Goal: Task Accomplishment & Management: Manage account settings

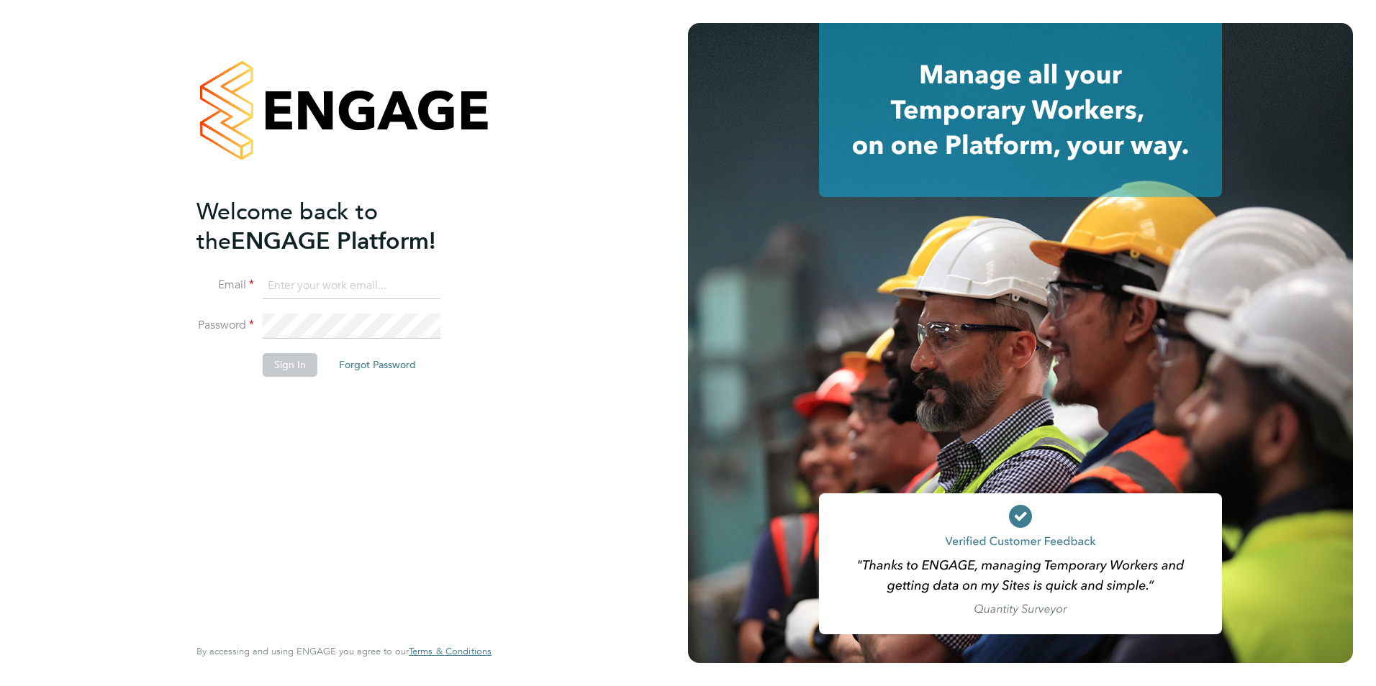
type input "ellis@wearetecrec.com"
click at [287, 366] on button "Sign In" at bounding box center [290, 364] width 55 height 23
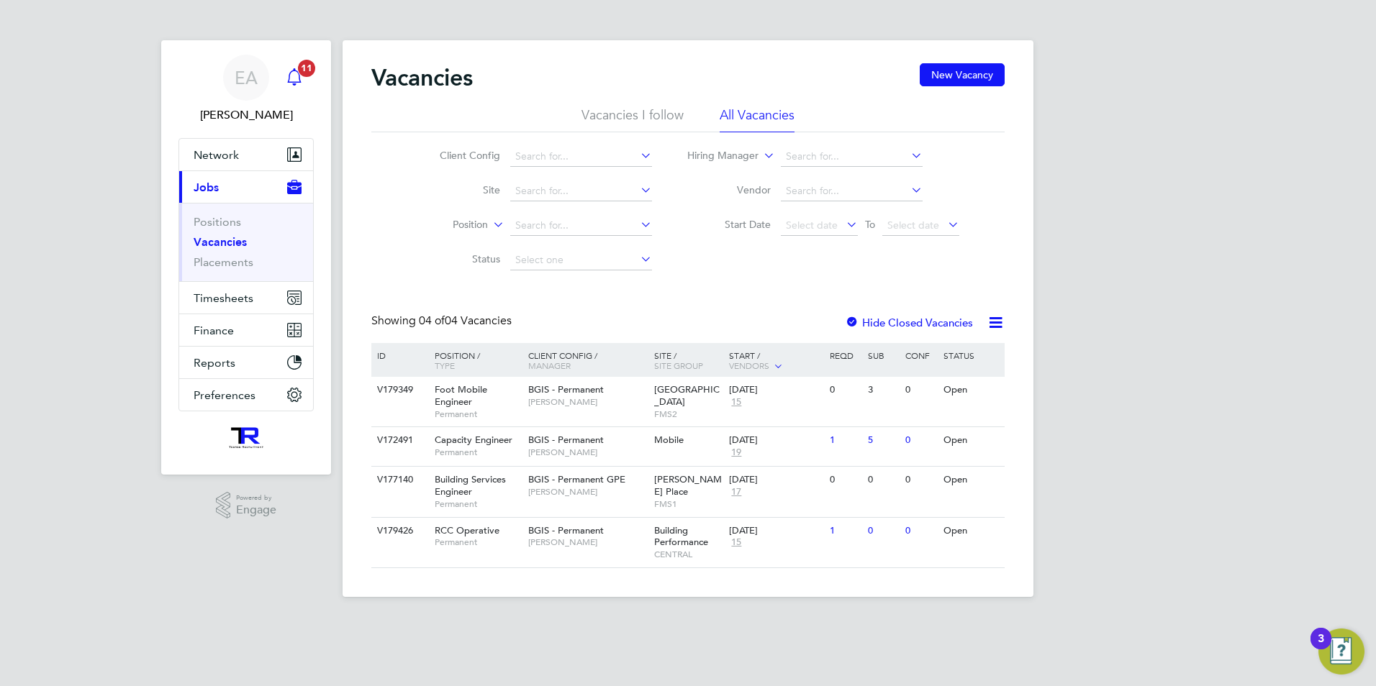
click at [298, 79] on icon "Main navigation" at bounding box center [294, 76] width 17 height 17
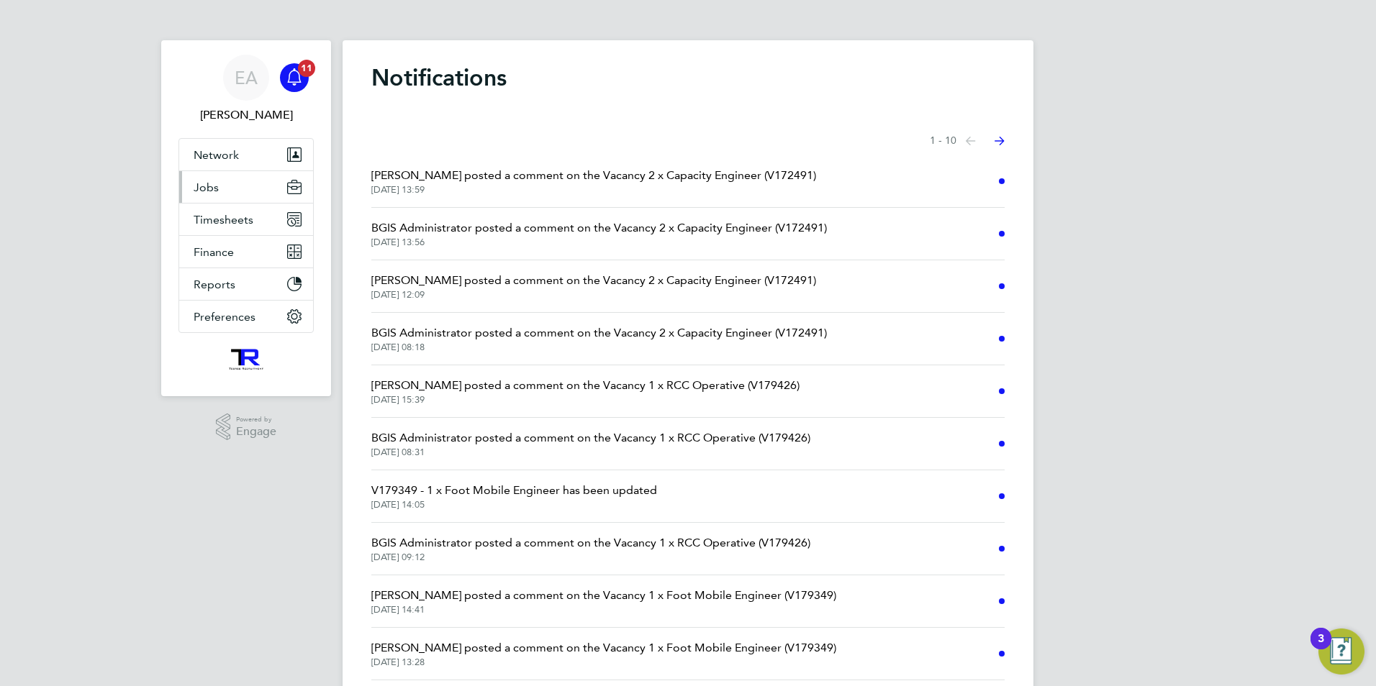
click at [224, 183] on button "Jobs" at bounding box center [246, 187] width 134 height 32
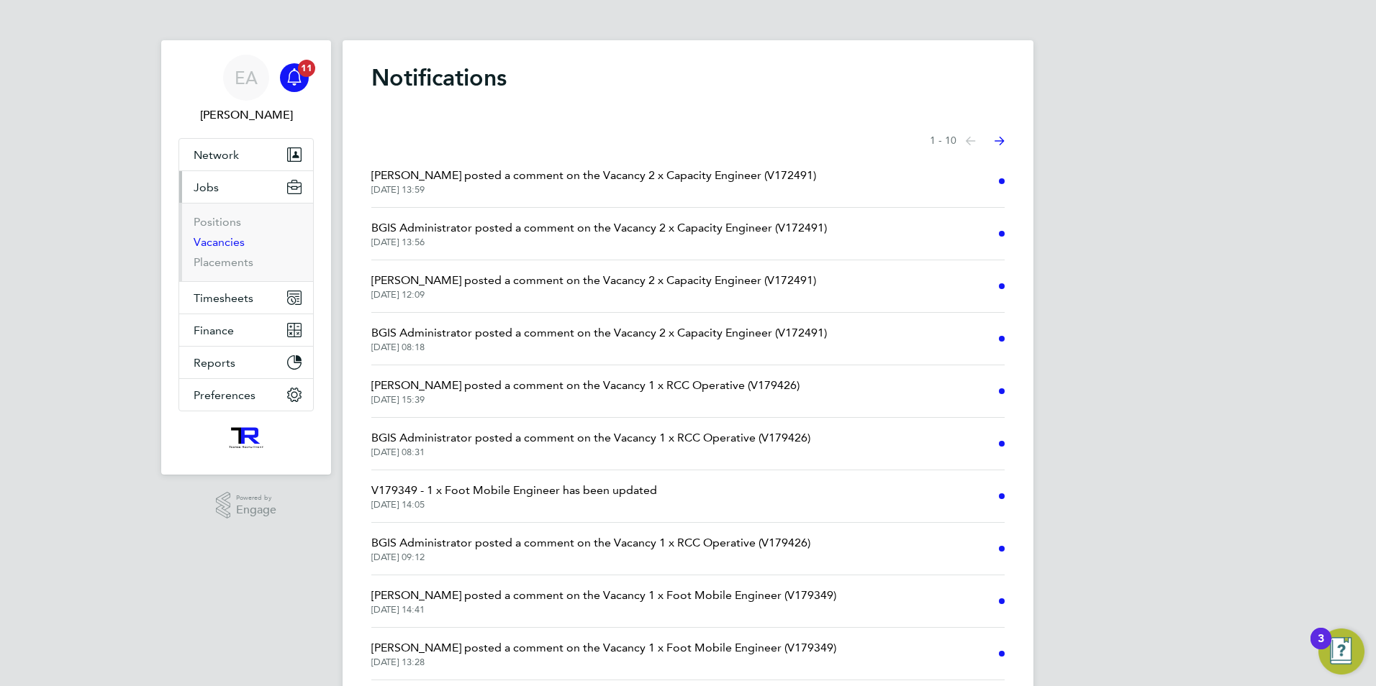
click at [231, 242] on link "Vacancies" at bounding box center [219, 242] width 51 height 14
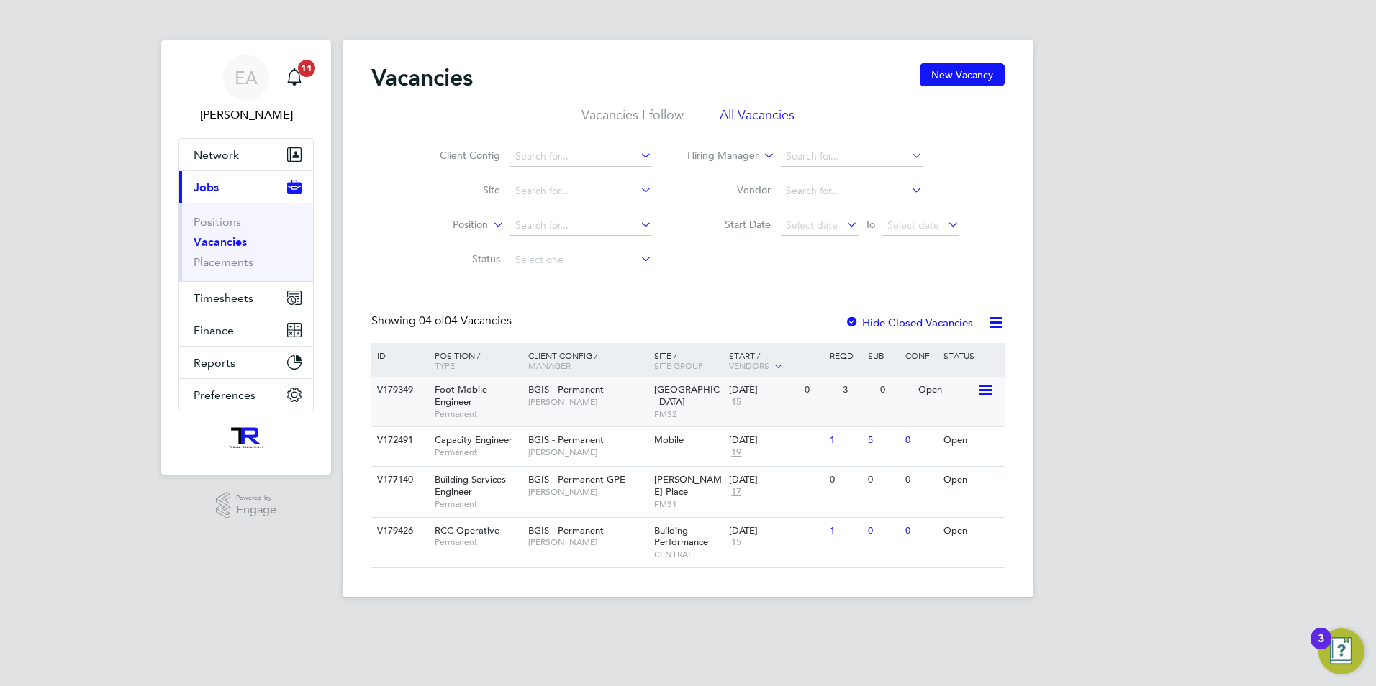
click at [478, 397] on div "Foot Mobile Engineer Permanent" at bounding box center [474, 402] width 101 height 50
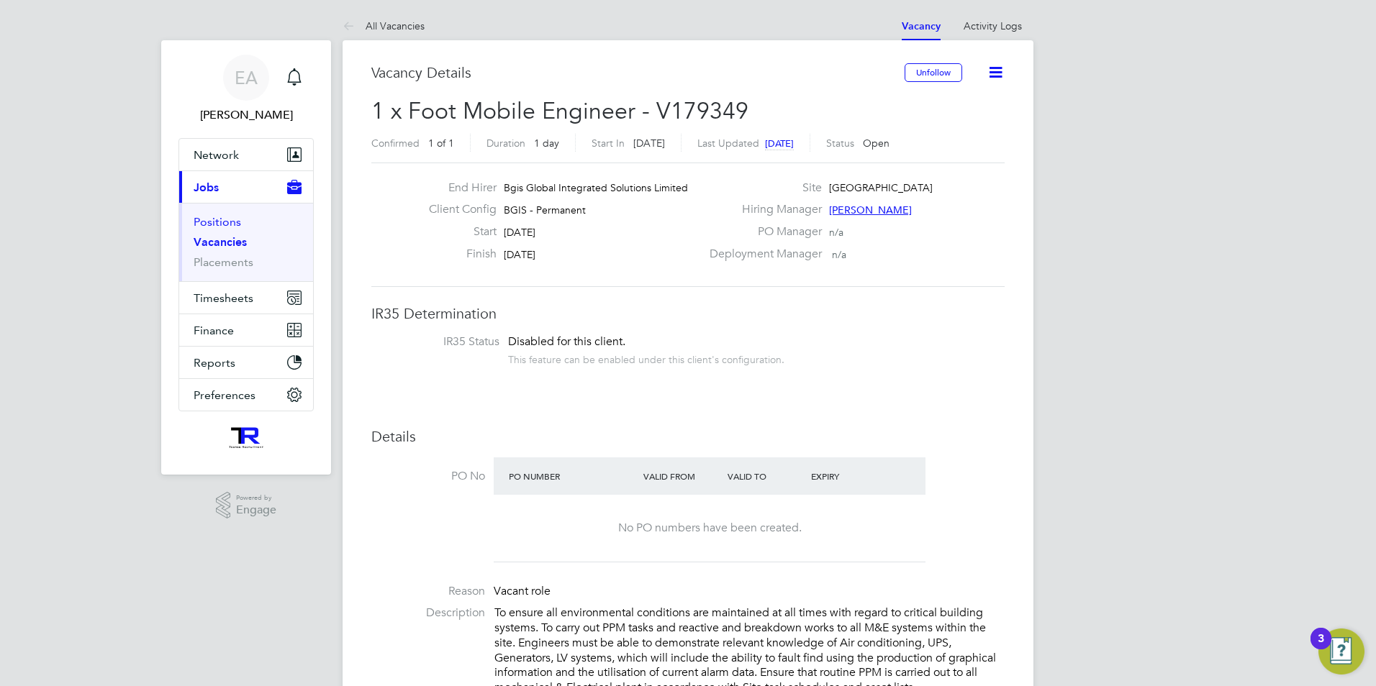
click at [221, 221] on link "Positions" at bounding box center [217, 222] width 47 height 14
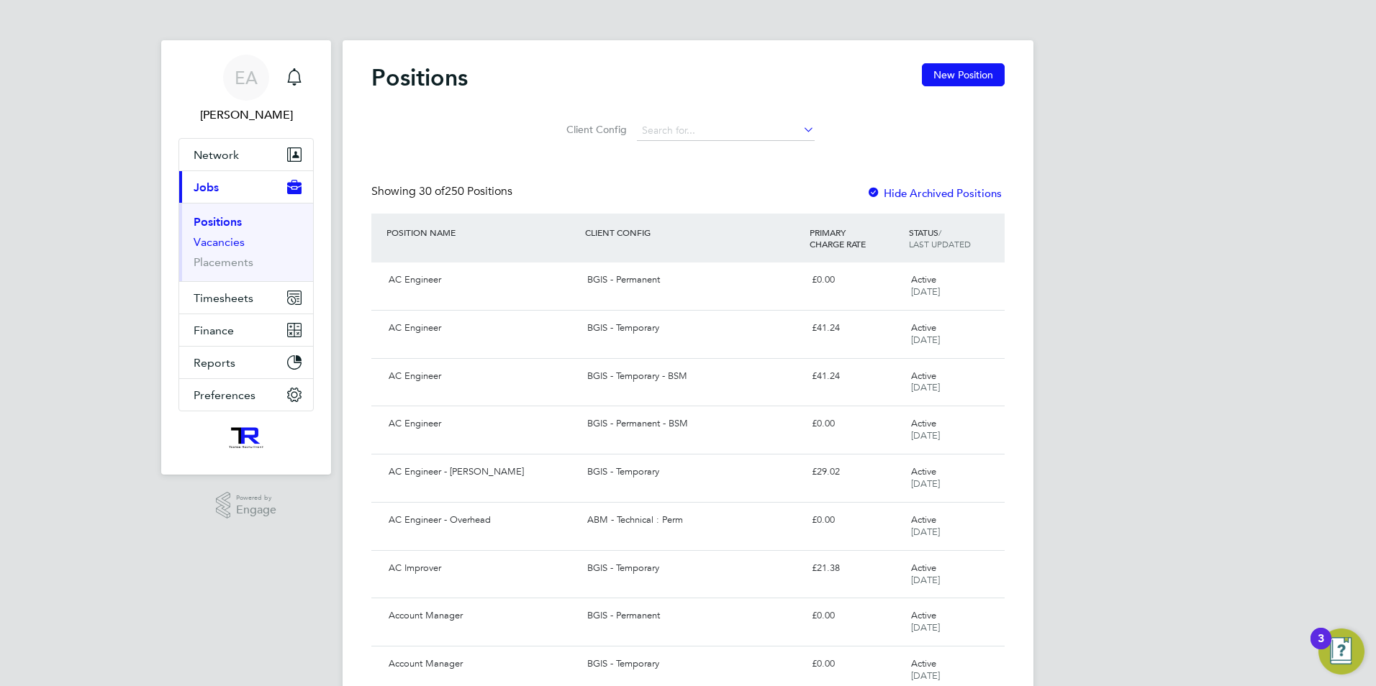
click at [223, 242] on link "Vacancies" at bounding box center [219, 242] width 51 height 14
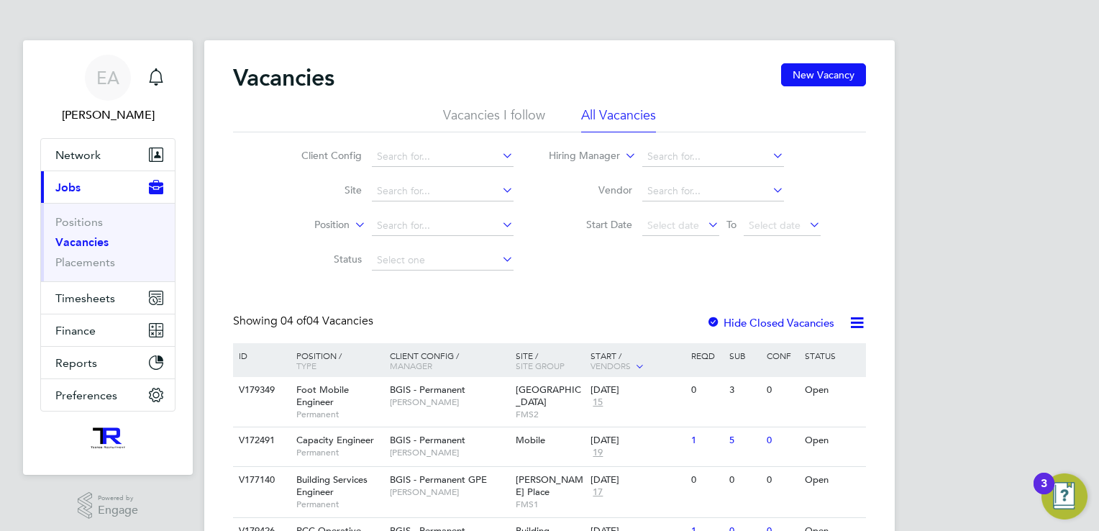
click at [74, 209] on ul "Positions Vacancies Placements" at bounding box center [108, 242] width 134 height 78
click at [74, 224] on link "Positions" at bounding box center [78, 222] width 47 height 14
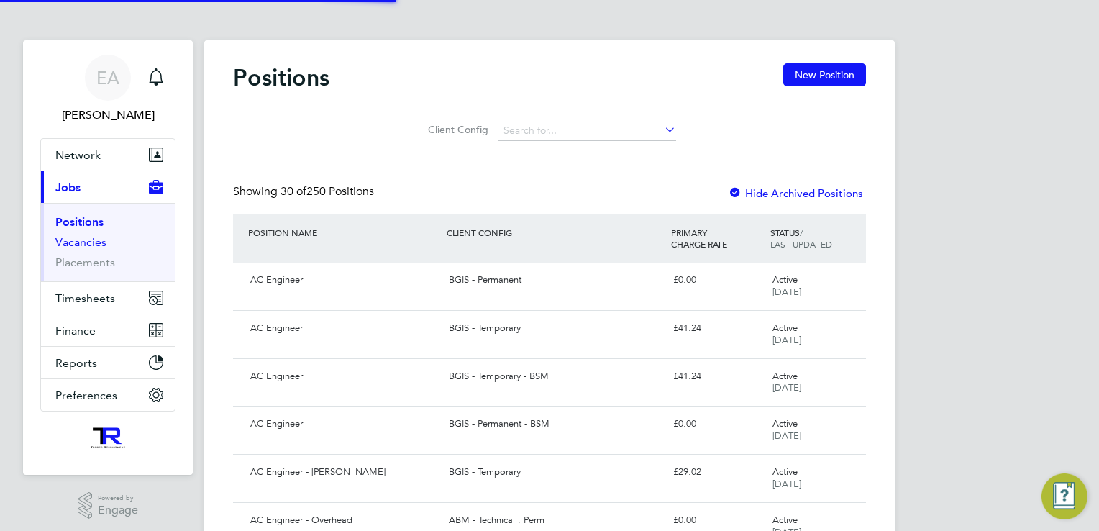
click at [76, 242] on link "Vacancies" at bounding box center [80, 242] width 51 height 14
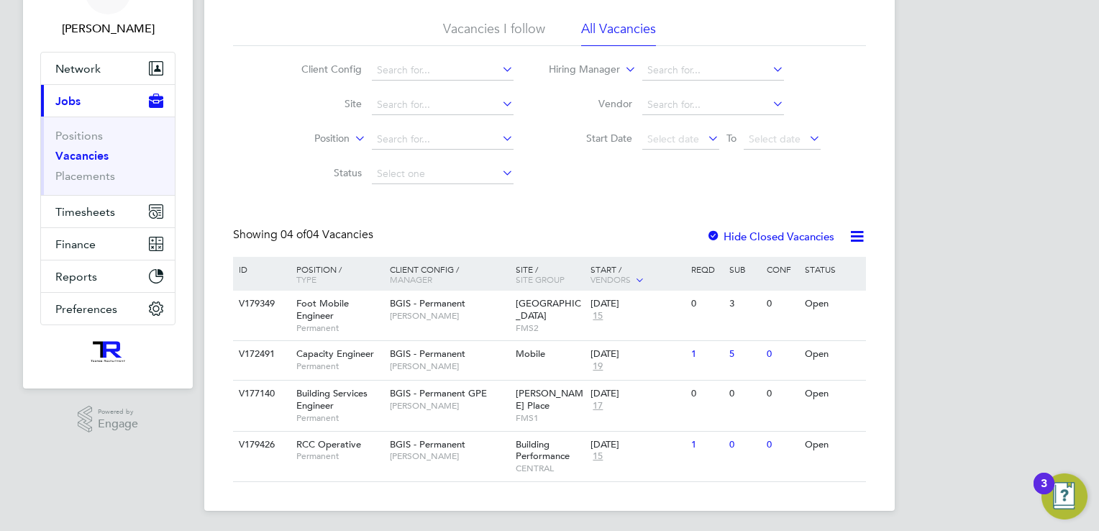
scroll to position [88, 0]
